Goal: Task Accomplishment & Management: Use online tool/utility

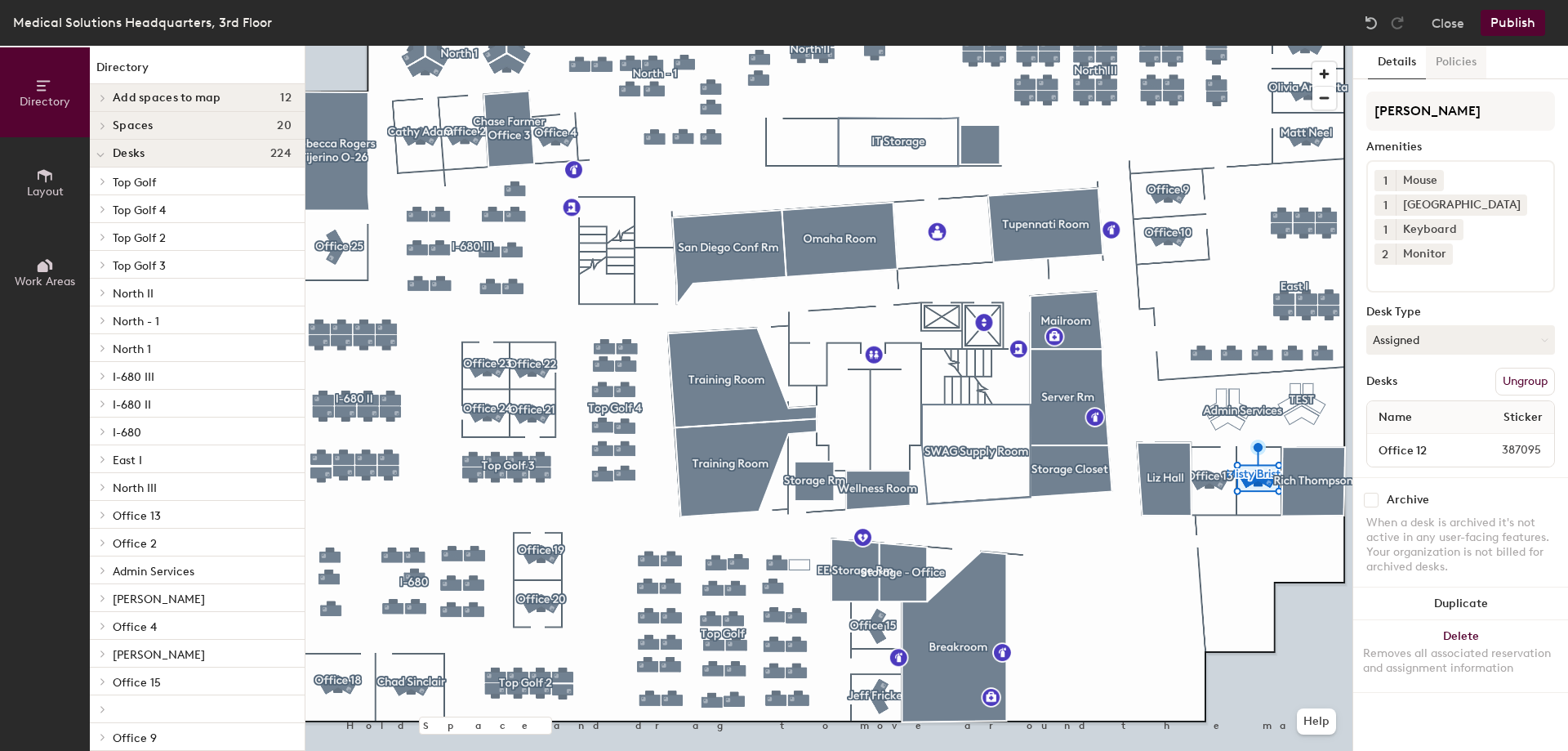
click at [1474, 62] on button "Policies" at bounding box center [1456, 62] width 61 height 34
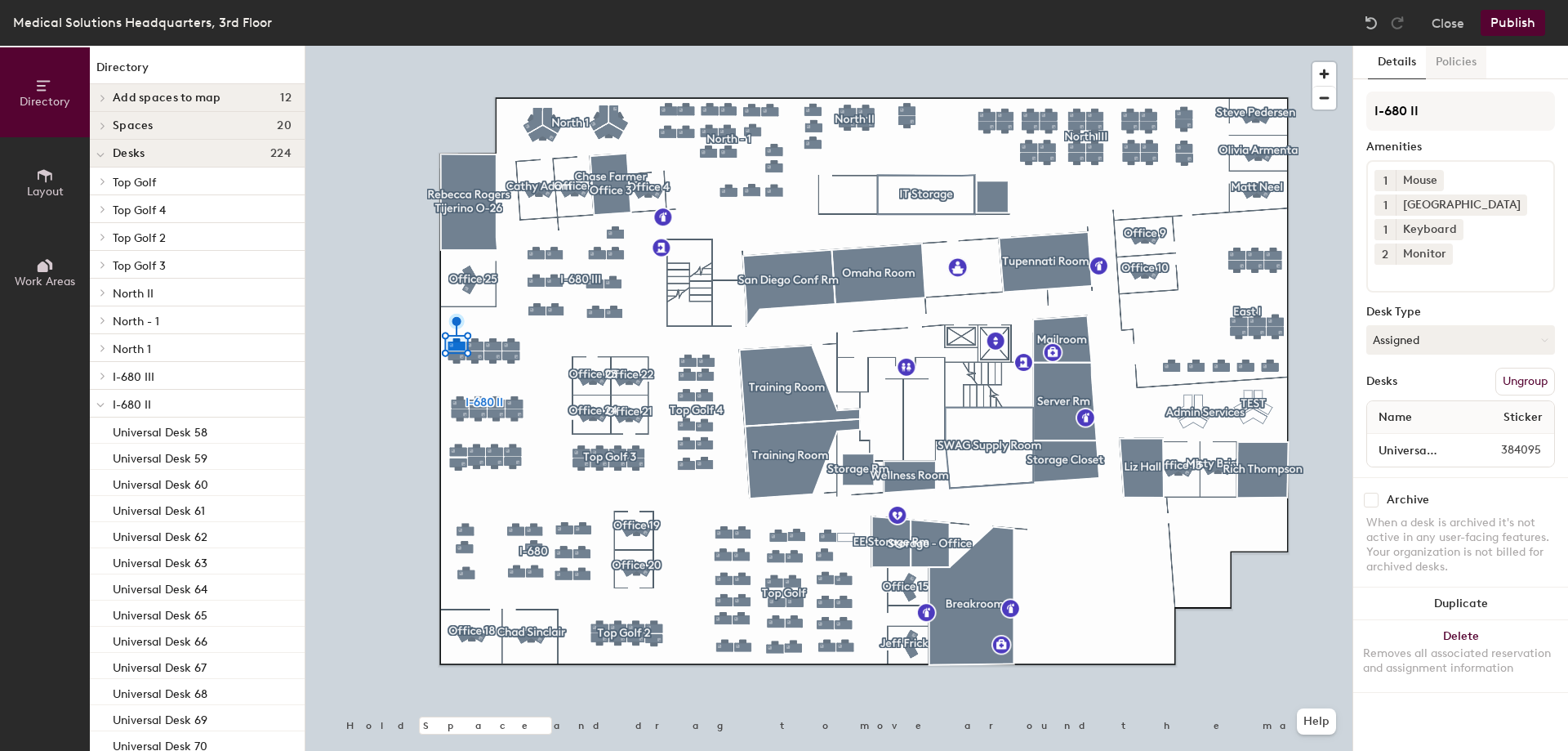
click at [1442, 54] on button "Policies" at bounding box center [1456, 62] width 61 height 34
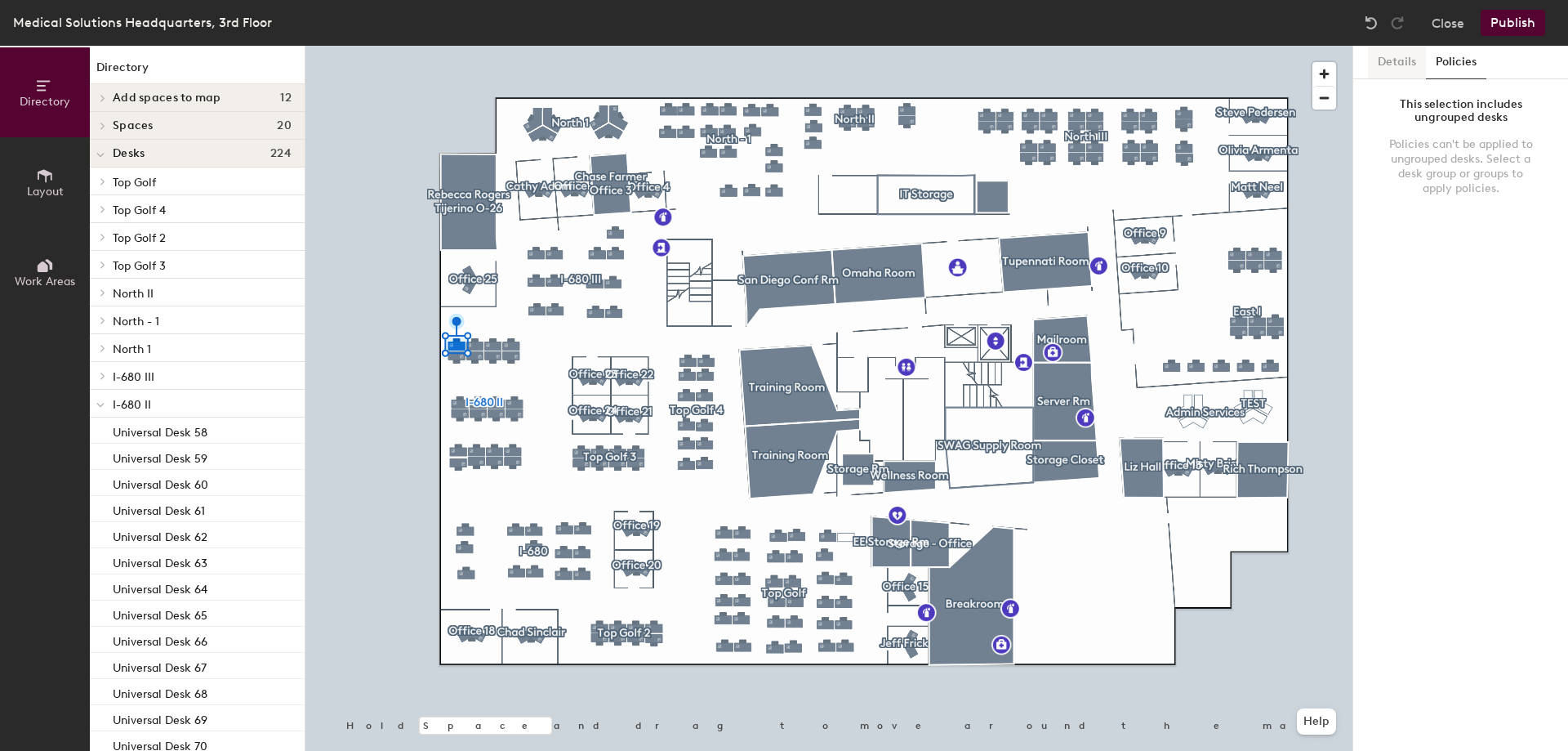
click at [1388, 64] on button "Details" at bounding box center [1397, 62] width 58 height 34
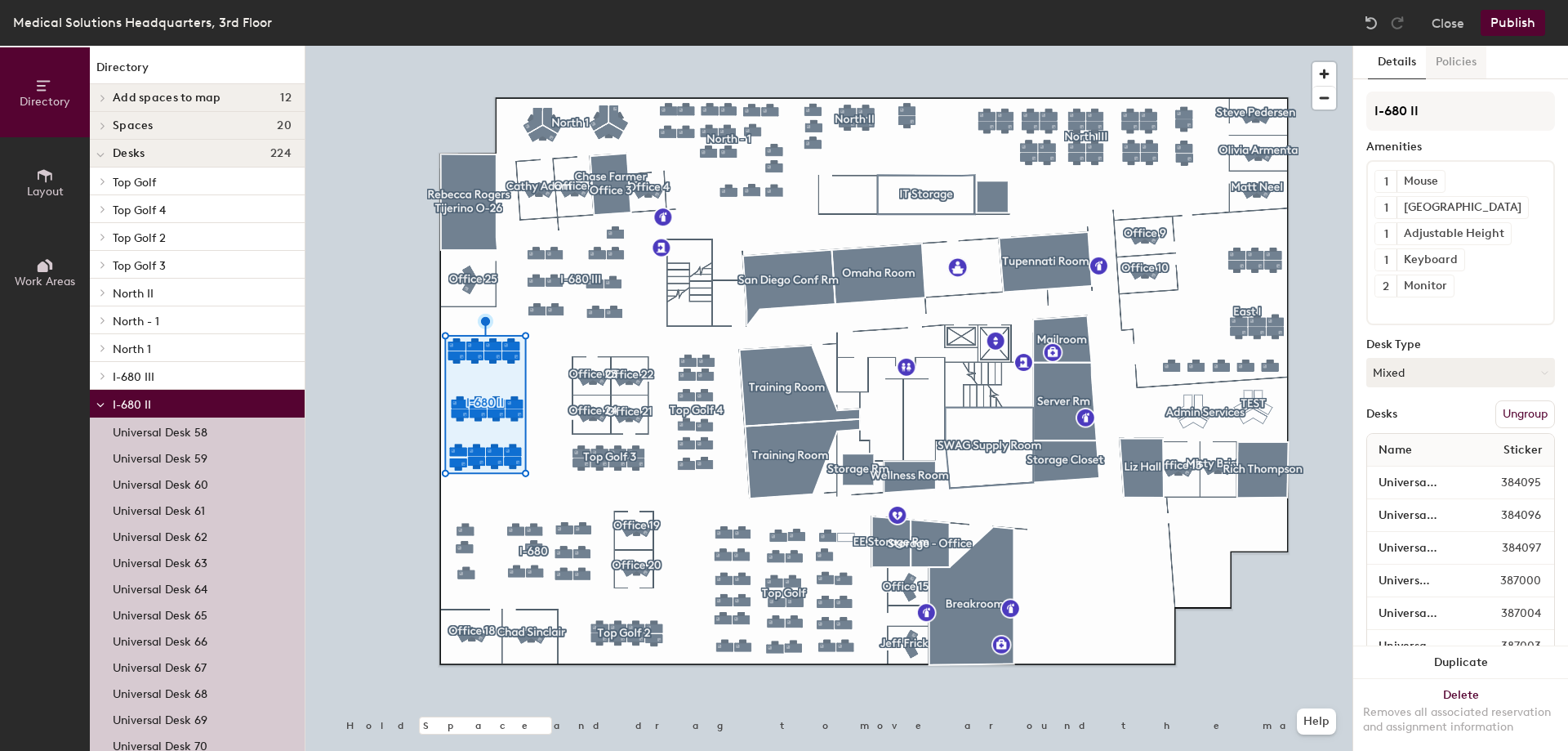
click at [1456, 55] on button "Policies" at bounding box center [1456, 62] width 61 height 34
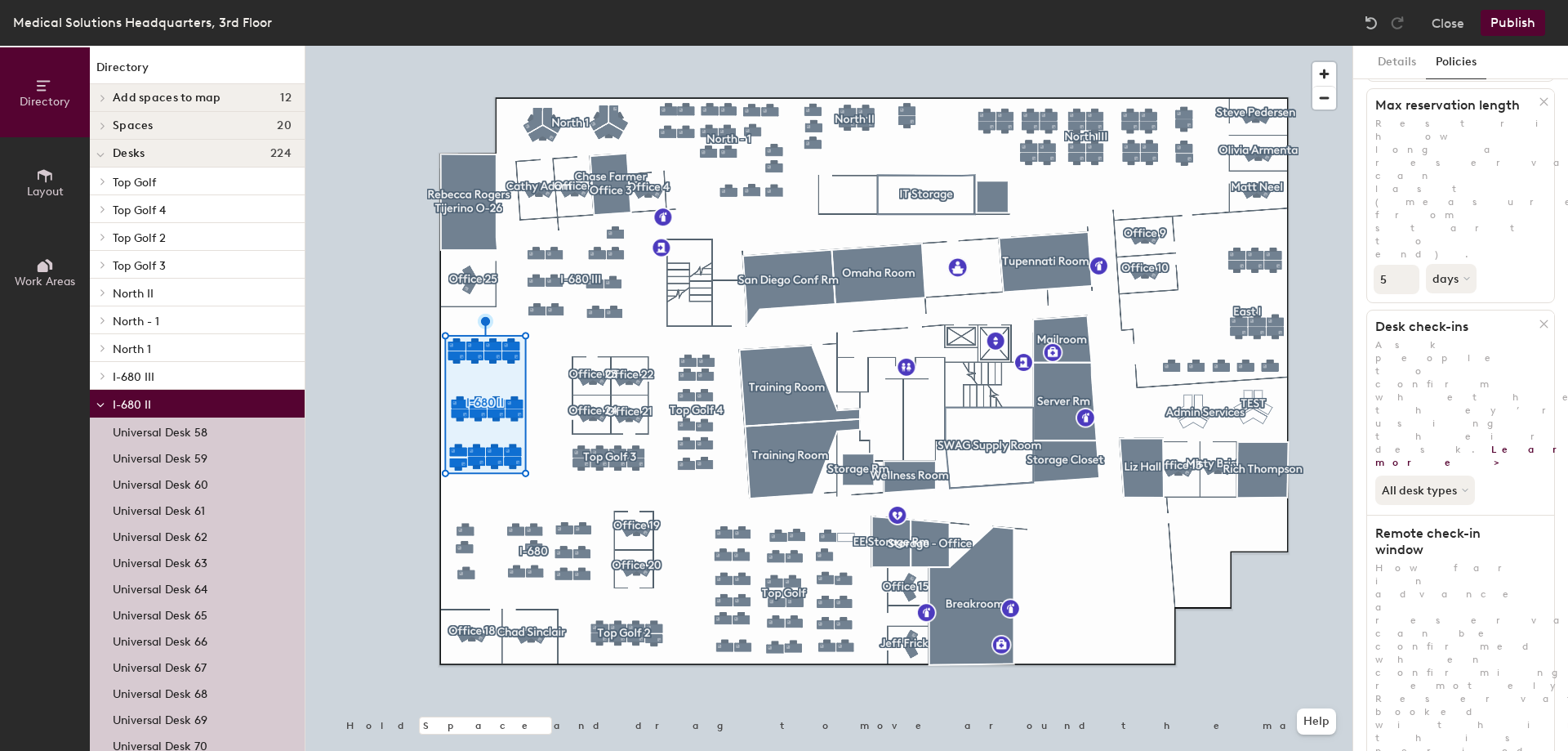
scroll to position [284, 0]
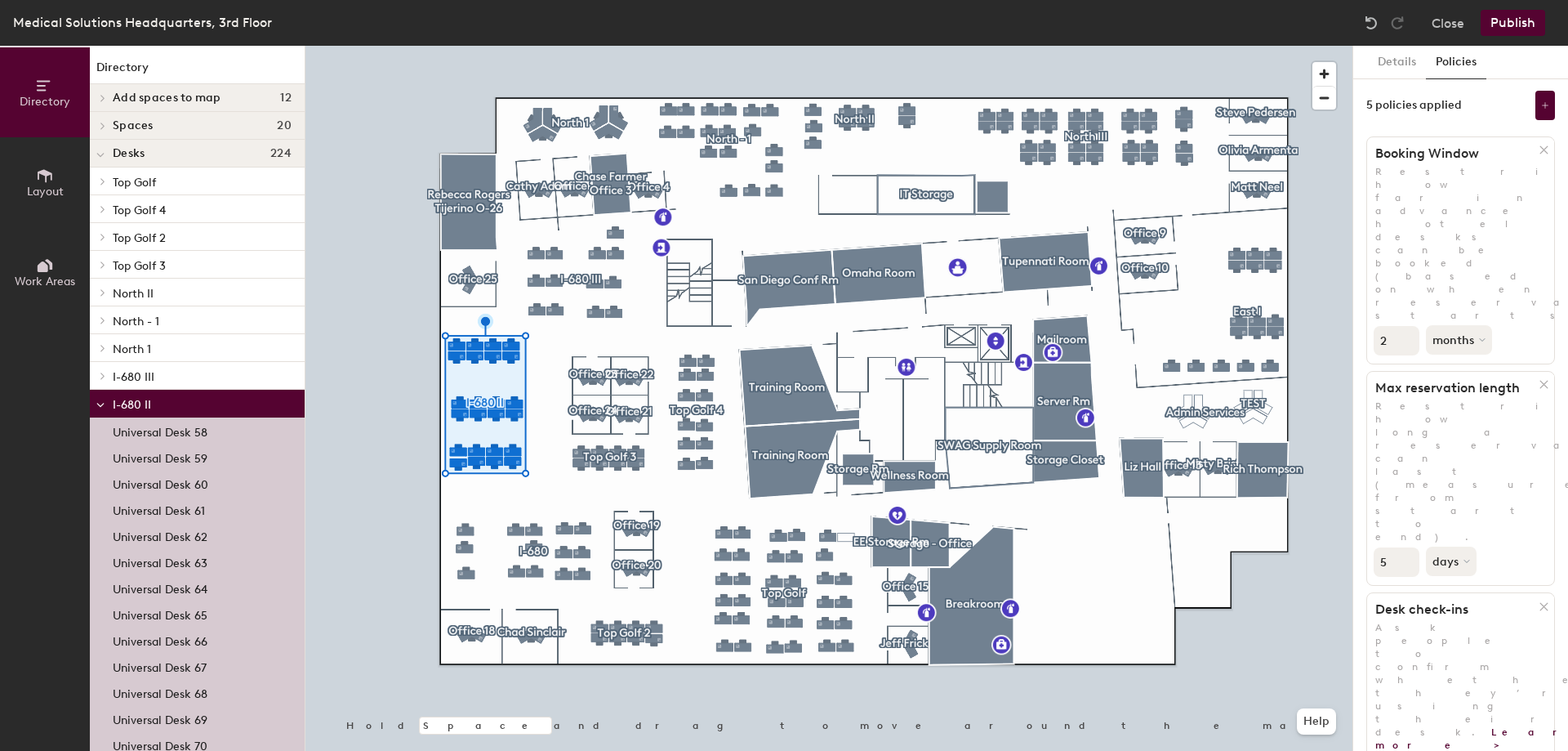
scroll to position [0, 0]
click at [1520, 15] on button "Publish" at bounding box center [1513, 23] width 64 height 26
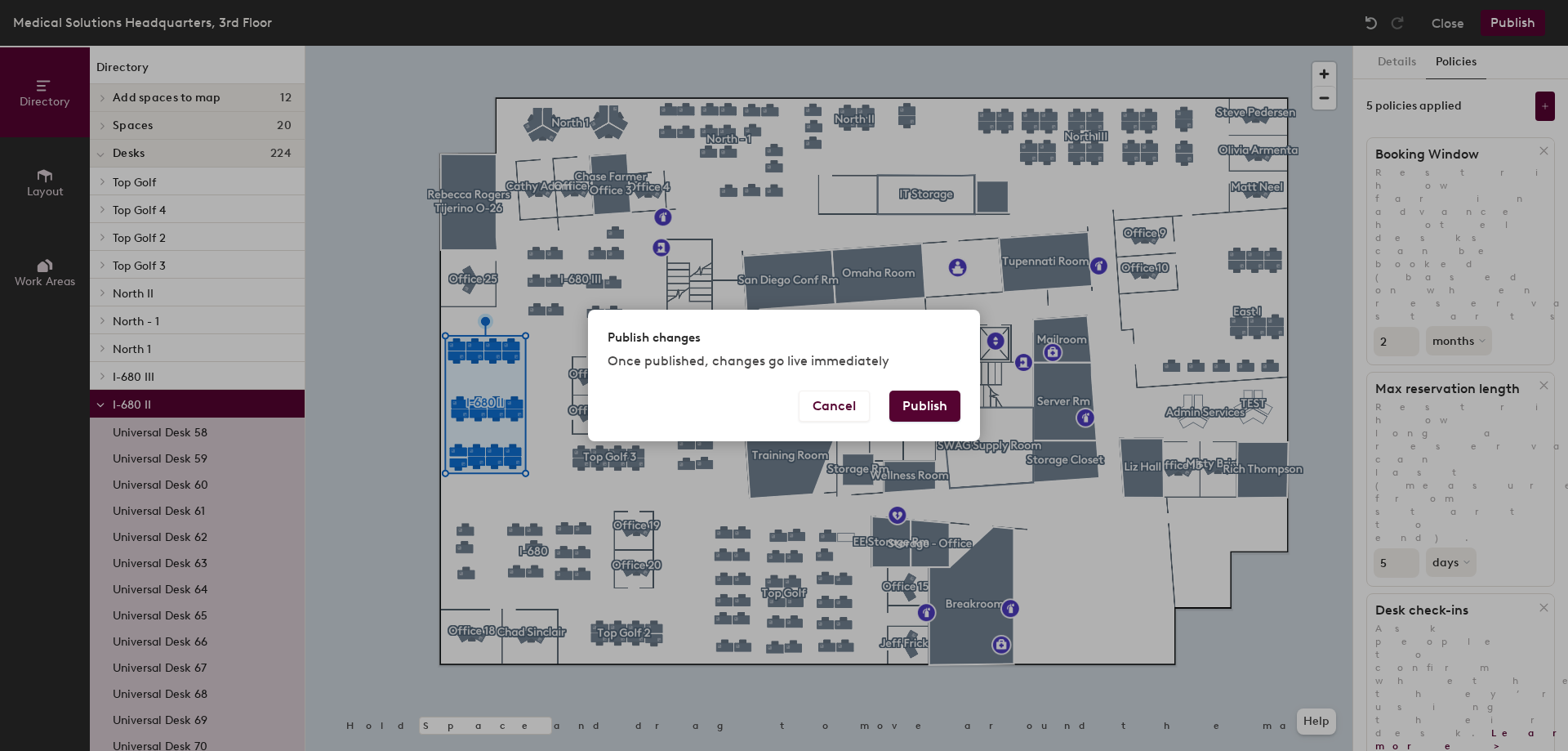
click at [942, 404] on button "Publish" at bounding box center [925, 406] width 71 height 31
